Goal: Task Accomplishment & Management: Complete application form

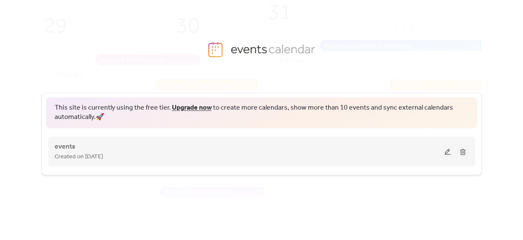
click at [450, 147] on button at bounding box center [448, 151] width 12 height 13
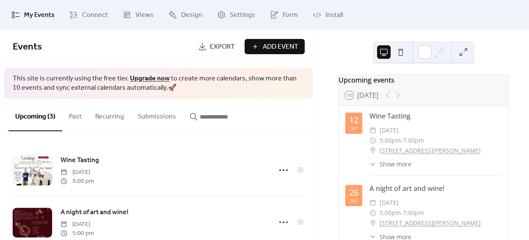
click at [490, 45] on div "Upcoming events 10 [DATE] [DATE] Wine Tasting ​ [DATE] ​ 5:00pm - 7:00pm ​ [STR…" at bounding box center [423, 135] width 211 height 210
click at [78, 44] on span "Events" at bounding box center [102, 47] width 179 height 17
click at [28, 45] on span "Events" at bounding box center [27, 47] width 29 height 19
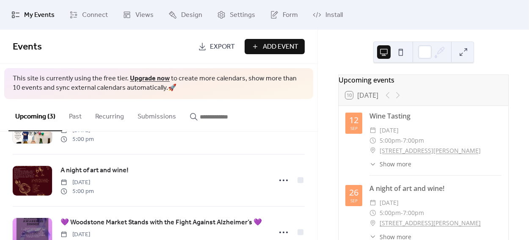
scroll to position [42, 0]
click at [275, 47] on span "Add Event" at bounding box center [281, 47] width 36 height 10
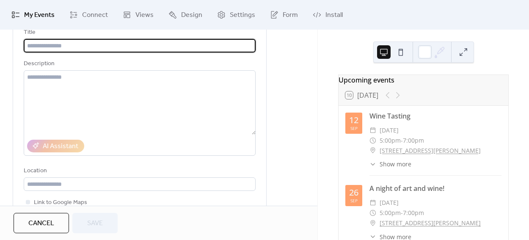
scroll to position [35, 0]
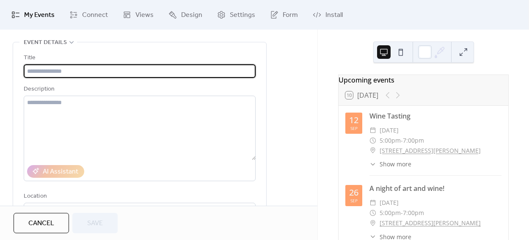
click at [72, 83] on div "Title Description AI Assistant Location Link to Google Maps Event color" at bounding box center [140, 160] width 232 height 215
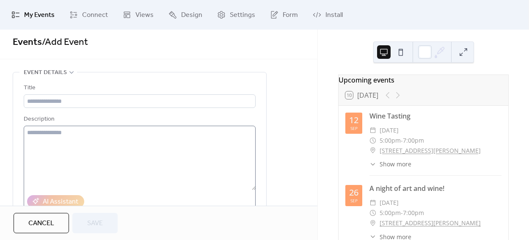
scroll to position [0, 0]
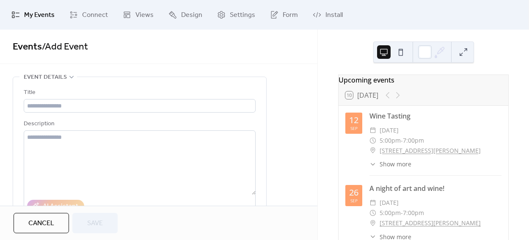
click at [62, 113] on div "Title Description AI Assistant Location Link to Google Maps Event color" at bounding box center [140, 195] width 232 height 215
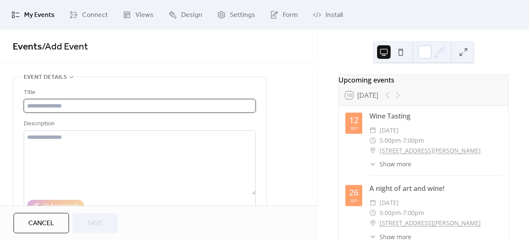
click at [61, 112] on input "text" at bounding box center [140, 106] width 232 height 14
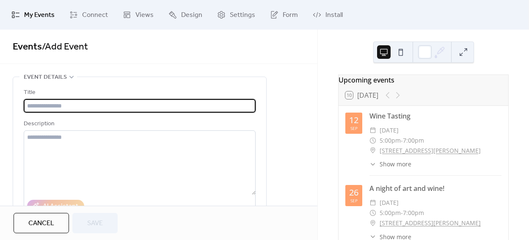
click at [61, 111] on input "text" at bounding box center [140, 106] width 232 height 14
click at [60, 223] on button "Cancel" at bounding box center [41, 223] width 55 height 20
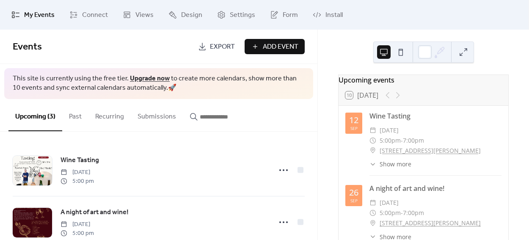
click at [142, 74] on link "Upgrade now" at bounding box center [150, 78] width 40 height 13
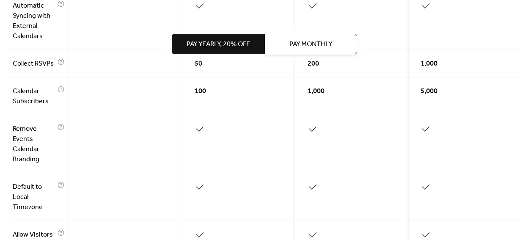
scroll to position [681, 0]
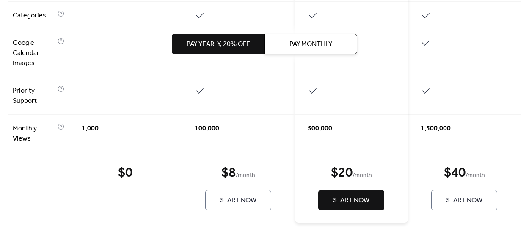
click at [242, 209] on button "Start Now" at bounding box center [238, 200] width 66 height 20
